Goal: Book appointment/travel/reservation

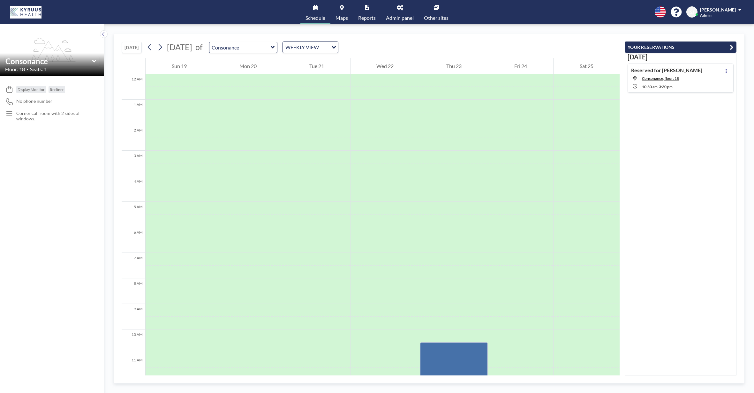
scroll to position [190, 0]
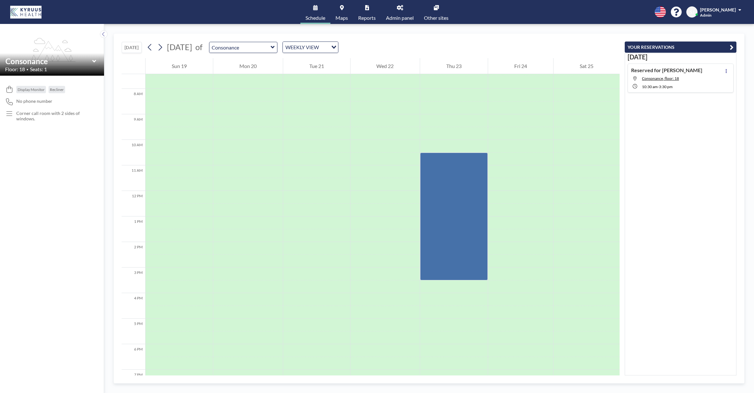
click at [134, 45] on button "[DATE]" at bounding box center [132, 47] width 20 height 11
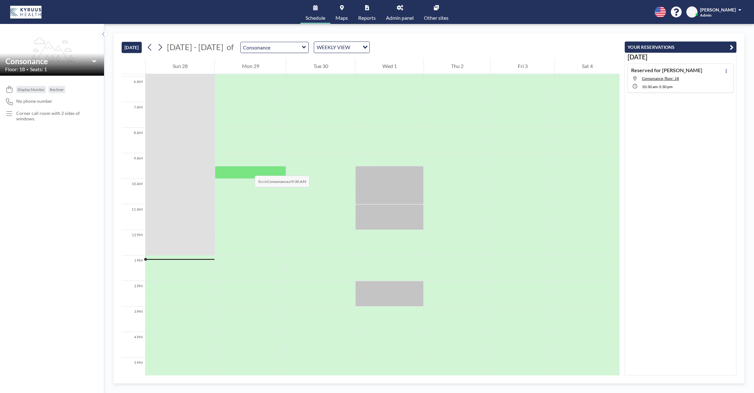
scroll to position [154, 0]
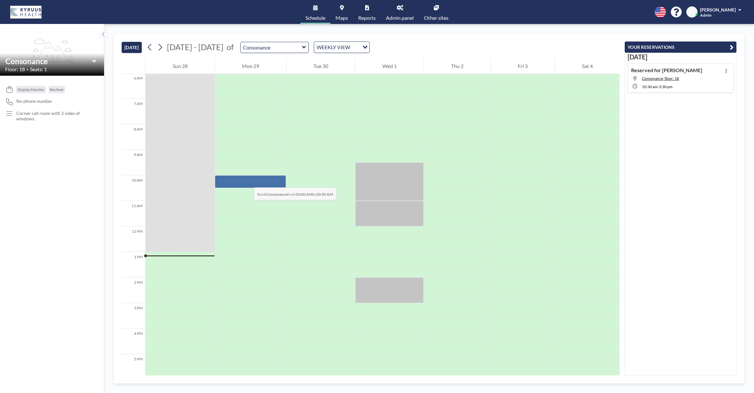
click at [247, 181] on div at bounding box center [250, 181] width 71 height 13
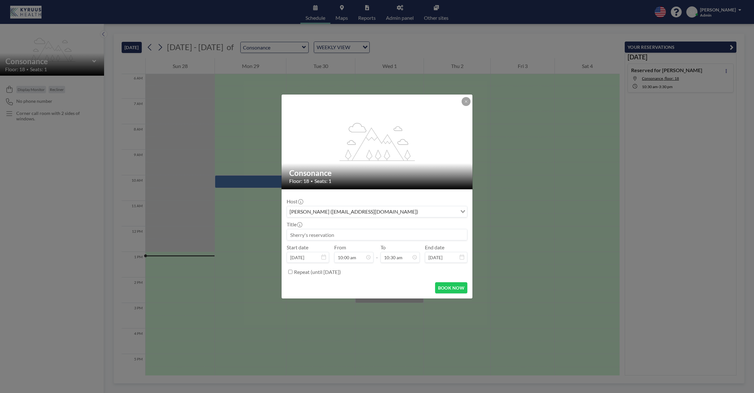
click at [345, 238] on input at bounding box center [377, 234] width 180 height 11
type input "Reserved for [PERSON_NAME]"
click at [393, 258] on input "10:30 am" at bounding box center [400, 257] width 39 height 11
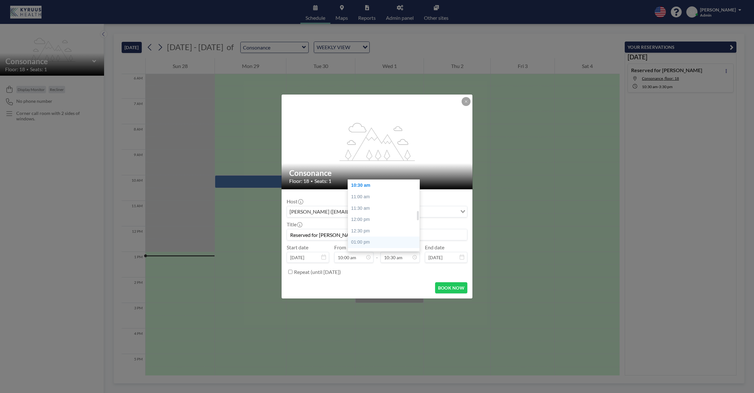
scroll to position [266, 0]
click at [376, 216] on div "01:00 pm" at bounding box center [384, 214] width 72 height 11
type input "01:00 pm"
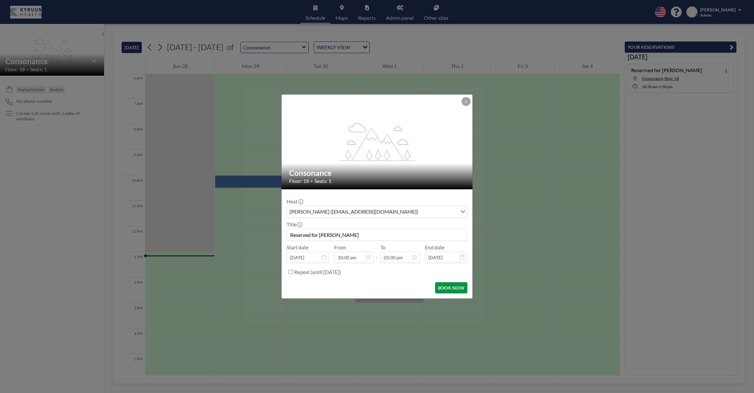
click at [457, 287] on button "BOOK NOW" at bounding box center [451, 287] width 32 height 11
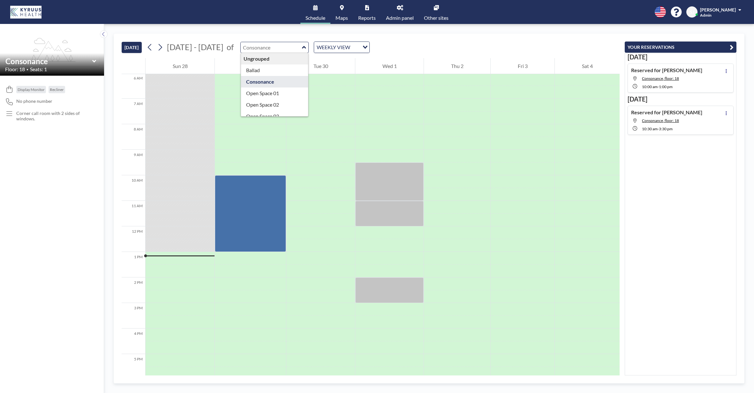
drag, startPoint x: 268, startPoint y: 50, endPoint x: 239, endPoint y: 49, distance: 28.7
click at [241, 49] on input "text" at bounding box center [271, 47] width 61 height 11
drag, startPoint x: 239, startPoint y: 48, endPoint x: 269, endPoint y: 49, distance: 30.3
click at [269, 49] on input "text" at bounding box center [271, 47] width 61 height 11
type input "Consonance"
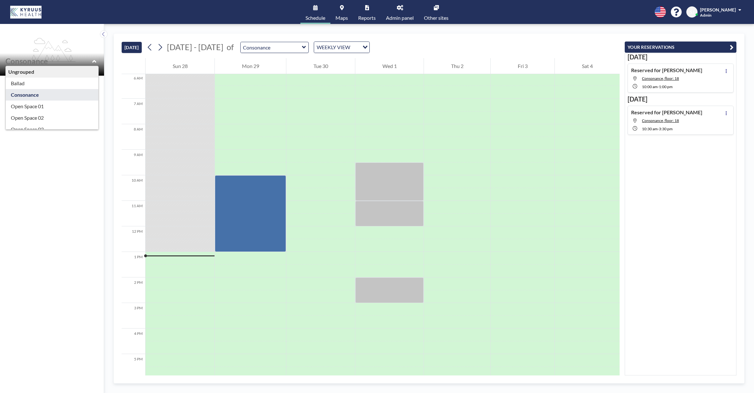
drag, startPoint x: 46, startPoint y: 62, endPoint x: 9, endPoint y: 61, distance: 37.4
click at [4, 58] on div "Ungrouped Ballad Consonance Open Space 01 Open Space 02 Open Space 03 Open Spac…" at bounding box center [52, 64] width 104 height 23
type input "Consonance"
copy span
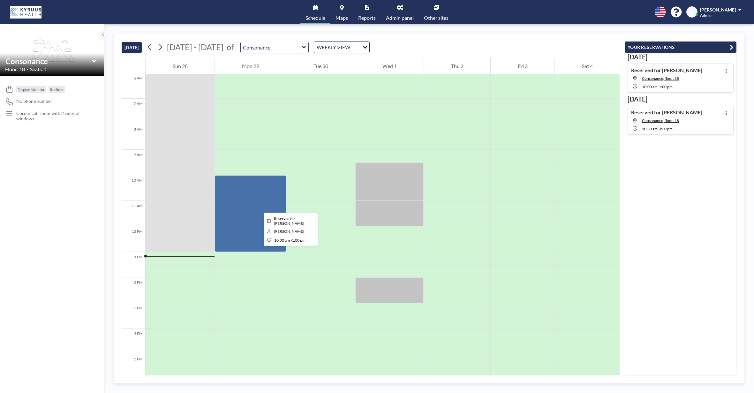
click at [259, 207] on div at bounding box center [250, 213] width 71 height 77
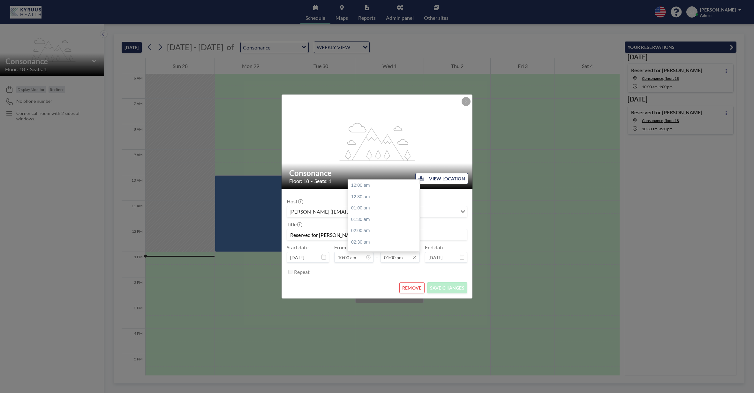
scroll to position [295, 0]
click at [397, 256] on input "01:00 pm" at bounding box center [400, 257] width 39 height 11
click at [370, 197] on div "01:30 pm" at bounding box center [384, 196] width 72 height 11
type input "01:30 pm"
click at [446, 288] on button "SAVE CHANGES" at bounding box center [447, 287] width 40 height 11
